Goal: Task Accomplishment & Management: Complete application form

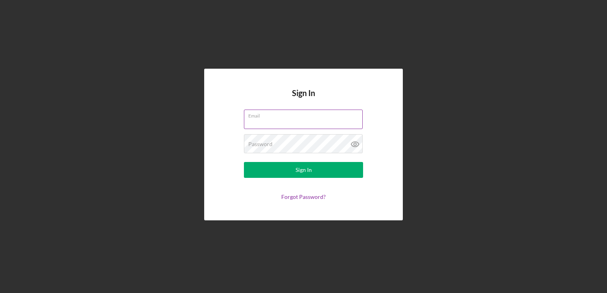
click at [270, 120] on input "Email" at bounding box center [303, 119] width 119 height 19
type input "[EMAIL_ADDRESS][DOMAIN_NAME]"
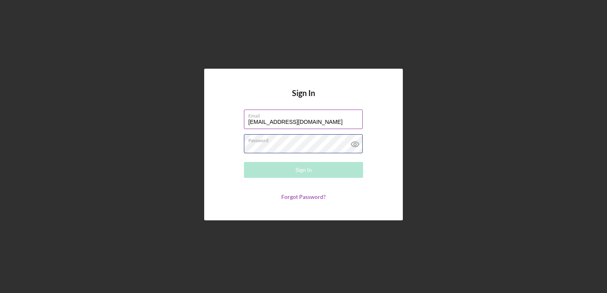
click at [292, 144] on div "Password Required" at bounding box center [303, 144] width 119 height 20
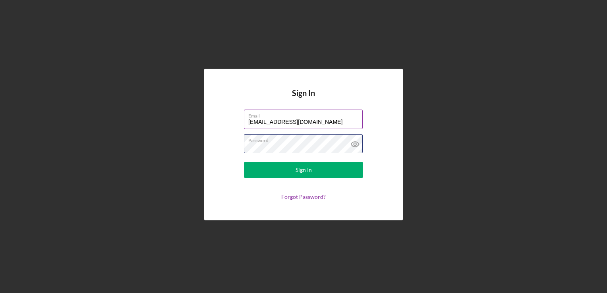
click at [244, 162] on button "Sign In" at bounding box center [303, 170] width 119 height 16
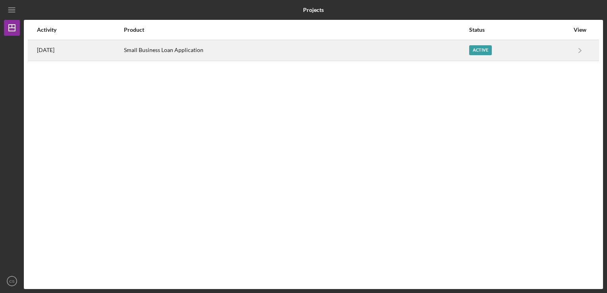
click at [288, 49] on div "Small Business Loan Application" at bounding box center [296, 51] width 344 height 20
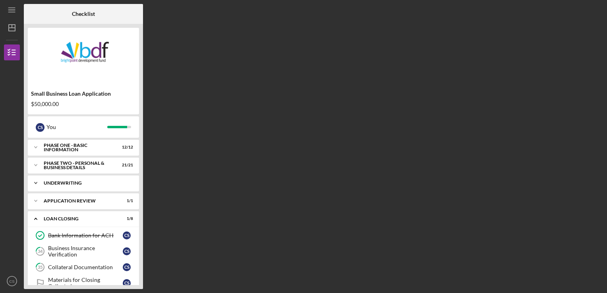
scroll to position [76, 0]
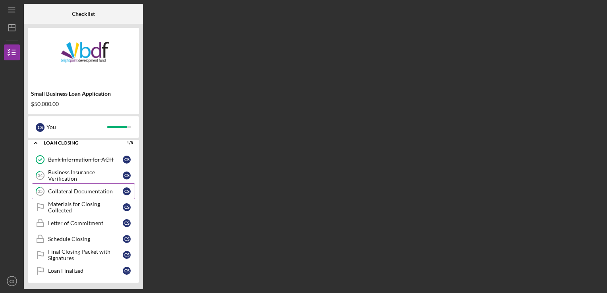
click at [88, 193] on div "Collateral Documentation" at bounding box center [85, 191] width 75 height 6
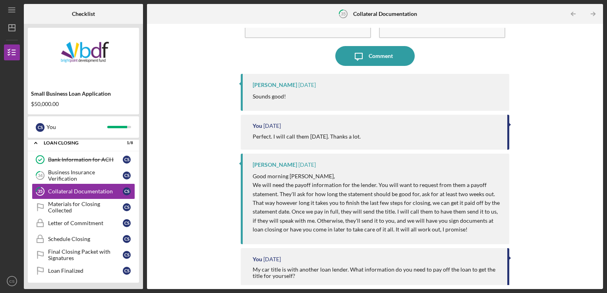
scroll to position [51, 0]
